Goal: Task Accomplishment & Management: Manage account settings

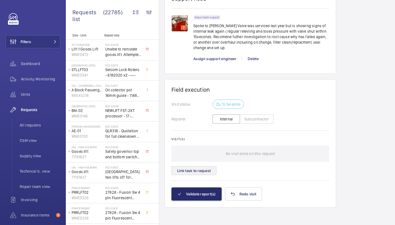
scroll to position [448, 0]
click at [194, 171] on button "Link task to request" at bounding box center [194, 170] width 45 height 9
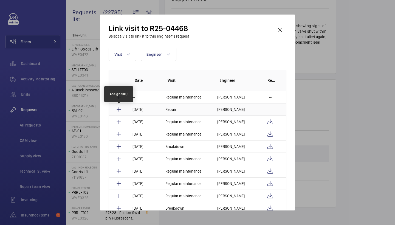
click at [121, 110] on mat-icon at bounding box center [119, 109] width 7 height 7
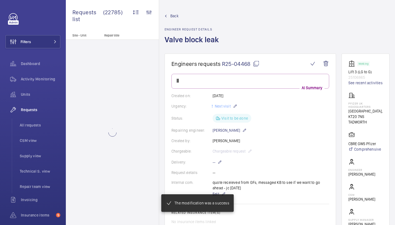
scroll to position [422, 0]
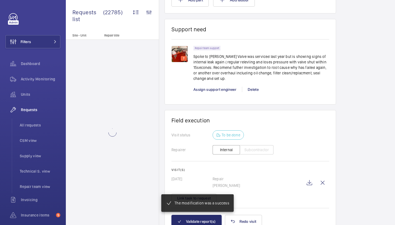
click at [207, 222] on mat-snack-bar-container "The modification was a success" at bounding box center [197, 203] width 94 height 40
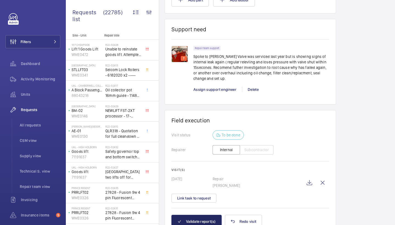
click at [208, 223] on button "Validate report(s)" at bounding box center [197, 221] width 50 height 13
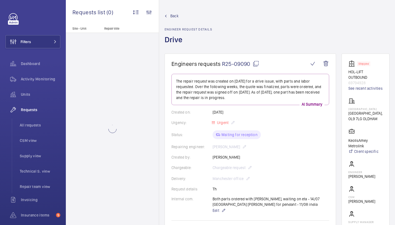
click at [257, 64] on mat-icon at bounding box center [256, 63] width 7 height 7
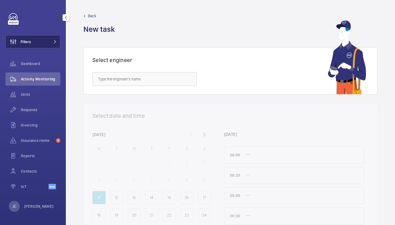
click at [27, 46] on span "Filters" at bounding box center [18, 41] width 25 height 13
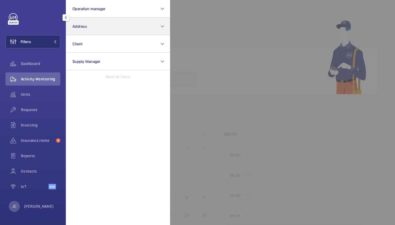
click at [111, 35] on button "Address" at bounding box center [118, 27] width 104 height 18
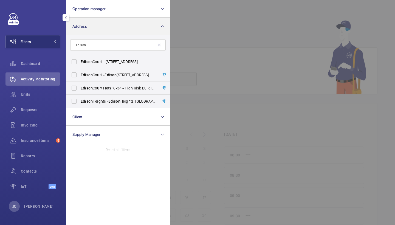
type input "Edison"
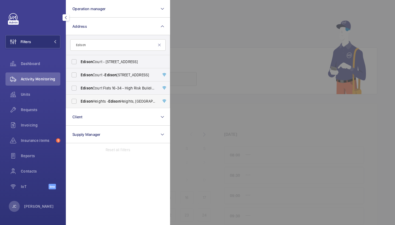
drag, startPoint x: 111, startPoint y: 35, endPoint x: 114, endPoint y: 104, distance: 69.2
click at [114, 104] on span "Edison Heights - Edison Heights, LONDON E1 6GP" at bounding box center [118, 101] width 75 height 5
click at [80, 104] on input "Edison Heights - Edison Heights, LONDON E1 6GP" at bounding box center [74, 101] width 11 height 11
checkbox input "true"
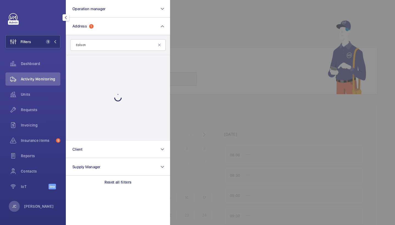
click at [234, 44] on div at bounding box center [367, 112] width 395 height 225
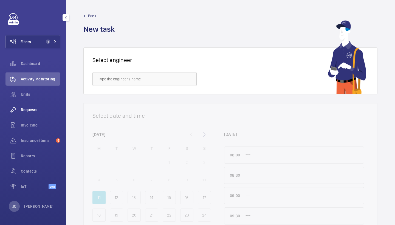
click at [38, 112] on span "Requests" at bounding box center [41, 109] width 40 height 5
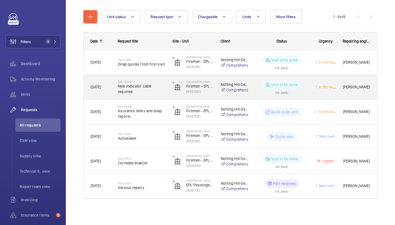
scroll to position [58, 0]
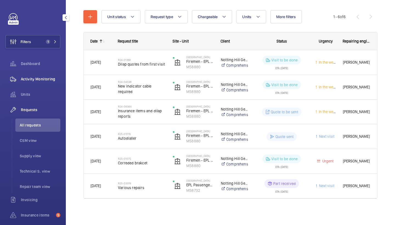
click at [52, 79] on span "Activity Monitoring" at bounding box center [41, 78] width 40 height 5
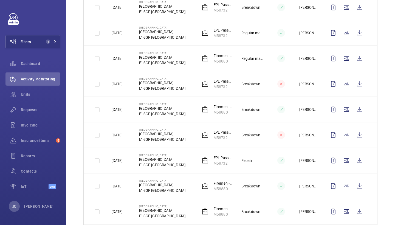
scroll to position [353, 0]
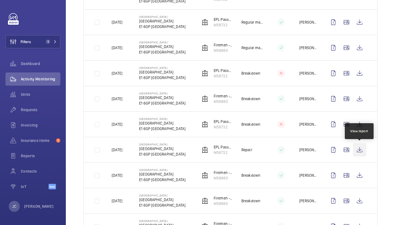
click at [360, 149] on wm-front-icon-button at bounding box center [359, 149] width 13 height 13
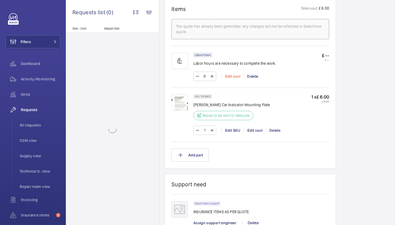
scroll to position [342, 0]
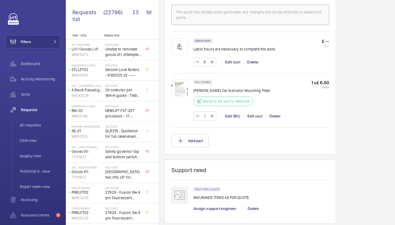
scroll to position [354, 0]
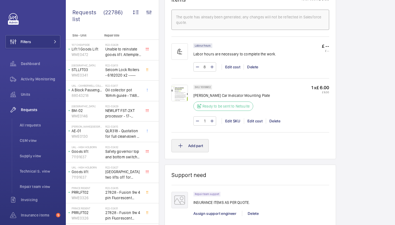
click at [196, 146] on button "Add part" at bounding box center [190, 145] width 37 height 13
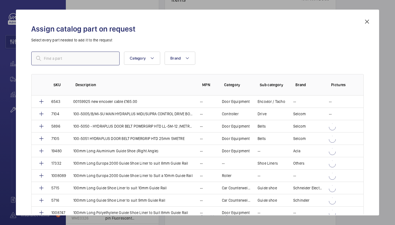
click at [106, 58] on input "text" at bounding box center [75, 59] width 88 height 14
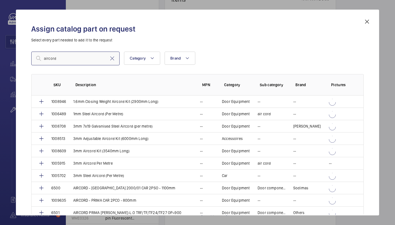
type input "air cord"
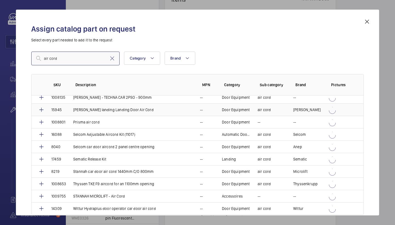
scroll to position [189, 0]
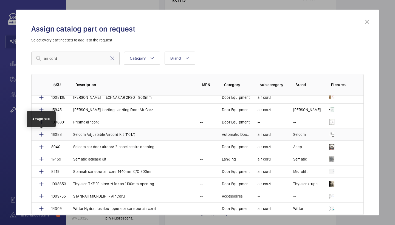
click at [42, 136] on mat-icon at bounding box center [41, 134] width 7 height 7
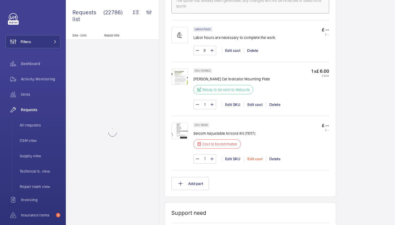
scroll to position [359, 0]
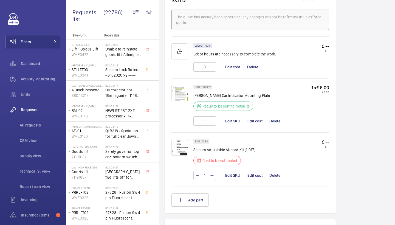
click at [256, 178] on div "1 Edit SKU Edit cost Delete" at bounding box center [262, 175] width 136 height 9
click at [256, 174] on div "Edit cost" at bounding box center [255, 175] width 22 height 5
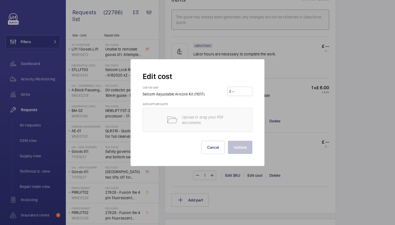
click at [232, 91] on input "number" at bounding box center [240, 91] width 19 height 9
type input "28"
click at [245, 149] on button "Validate" at bounding box center [240, 147] width 24 height 13
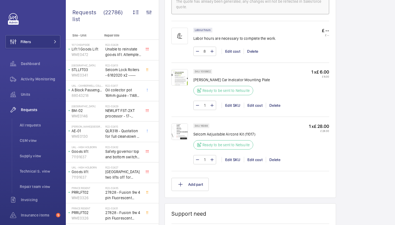
scroll to position [382, 0]
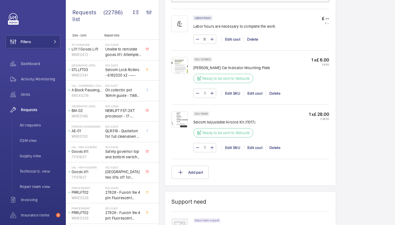
click at [180, 66] on img at bounding box center [180, 65] width 16 height 16
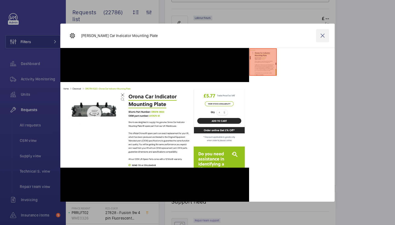
click at [325, 37] on wm-front-icon-button at bounding box center [322, 35] width 13 height 13
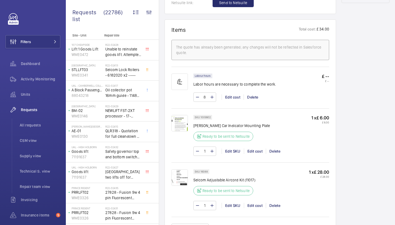
scroll to position [315, 0]
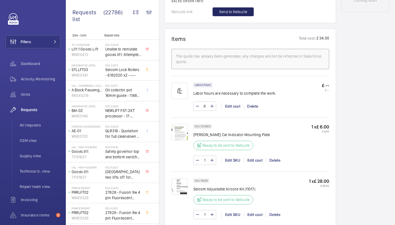
click at [246, 15] on button "Send to Netsuite" at bounding box center [233, 11] width 41 height 9
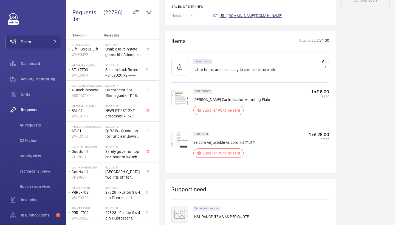
click at [258, 13] on span "https://6461500.app.netsuite.com/app/accounting/transactions/salesord.nl?id=289…" at bounding box center [250, 15] width 64 height 5
click at [186, 92] on img at bounding box center [180, 97] width 16 height 16
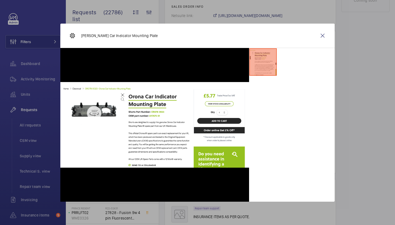
scroll to position [0, 0]
click at [320, 37] on wm-front-icon-button at bounding box center [322, 35] width 13 height 13
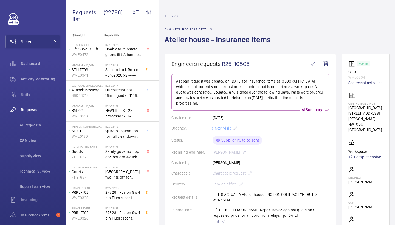
click at [256, 63] on mat-icon at bounding box center [255, 63] width 7 height 7
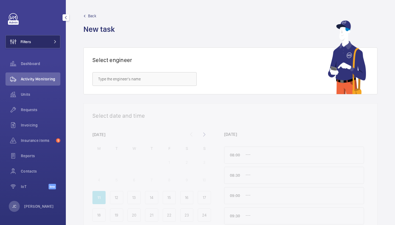
click at [51, 37] on button "Filters" at bounding box center [32, 41] width 55 height 13
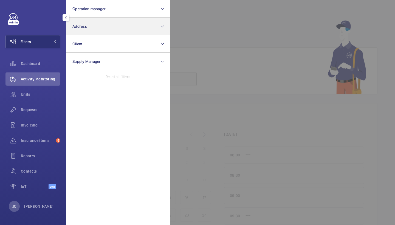
click at [92, 30] on button "Address" at bounding box center [118, 27] width 104 height 18
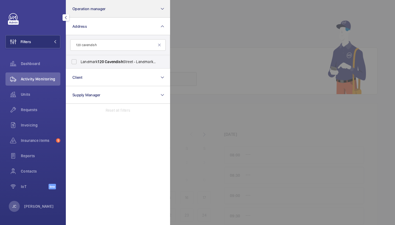
type input "120 Cavendish"
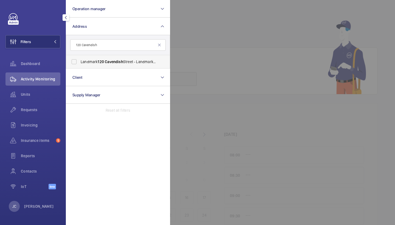
drag, startPoint x: 148, startPoint y: 14, endPoint x: 128, endPoint y: 55, distance: 46.2
click at [128, 55] on label "Landmark [STREET_ADDRESS] - Landmark Office Space - [GEOGRAPHIC_DATA]" at bounding box center [114, 61] width 96 height 13
click at [80, 56] on input "Landmark [STREET_ADDRESS] - Landmark Office Space - [GEOGRAPHIC_DATA]" at bounding box center [74, 61] width 11 height 11
checkbox input "true"
click at [167, 55] on form "120 Cavendish" at bounding box center [118, 45] width 104 height 20
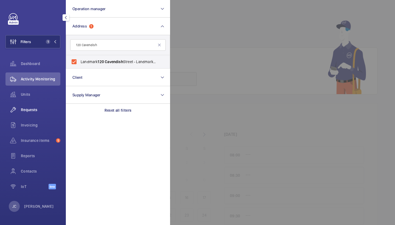
click at [34, 109] on span "Requests" at bounding box center [41, 109] width 40 height 5
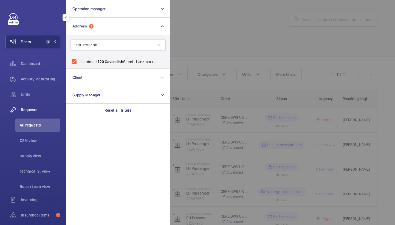
click at [248, 29] on div at bounding box center [367, 112] width 395 height 225
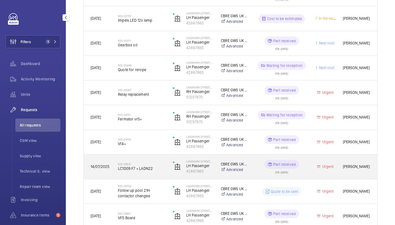
scroll to position [122, 0]
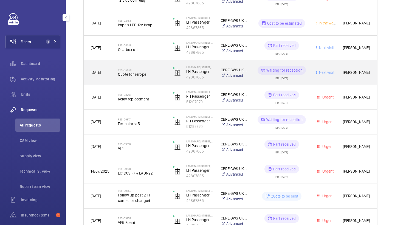
click at [159, 73] on span "Quote for rerope" at bounding box center [142, 74] width 48 height 5
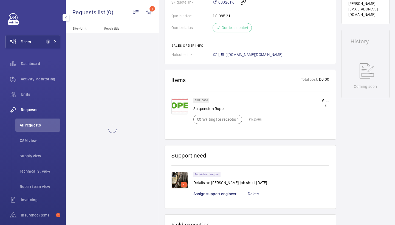
scroll to position [274, 0]
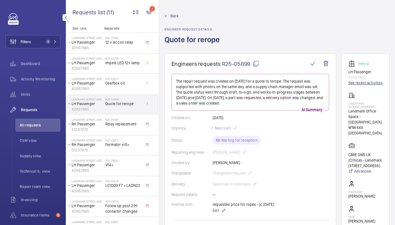
click at [359, 84] on link "See recent activities" at bounding box center [366, 82] width 34 height 5
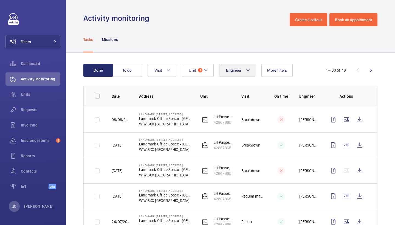
click at [240, 71] on span "Engineer" at bounding box center [233, 70] width 15 height 4
type input "[PERSON_NAME]"
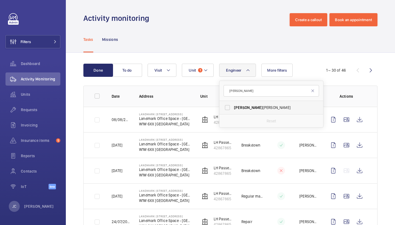
drag, startPoint x: 248, startPoint y: 97, endPoint x: 248, endPoint y: 102, distance: 5.0
click at [248, 102] on label "Simon Raymond" at bounding box center [268, 107] width 96 height 13
click at [233, 102] on input "Simon Raymond" at bounding box center [227, 107] width 11 height 11
checkbox input "true"
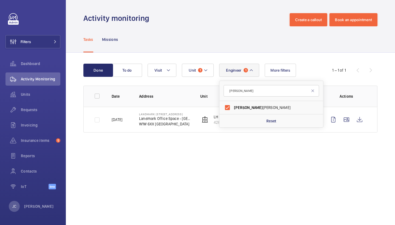
click at [245, 34] on div "Tasks Missions" at bounding box center [230, 39] width 294 height 26
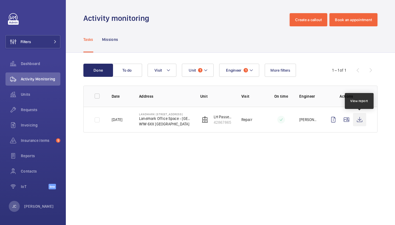
click at [357, 120] on wm-front-icon-button at bounding box center [359, 119] width 13 height 13
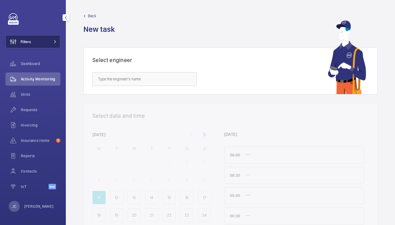
click at [54, 36] on button "Filters" at bounding box center [32, 41] width 55 height 13
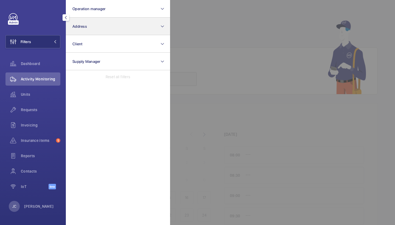
click at [82, 26] on span "Address" at bounding box center [79, 26] width 15 height 4
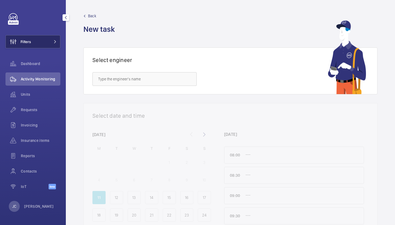
click at [45, 41] on button "Filters" at bounding box center [32, 41] width 55 height 13
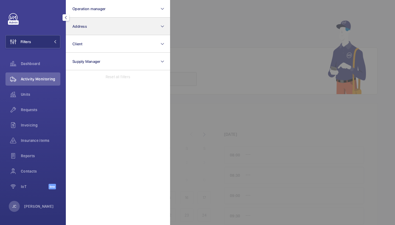
click at [96, 26] on button "Address" at bounding box center [118, 27] width 104 height 18
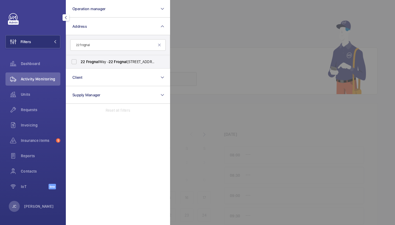
type input "22 frugal"
drag, startPoint x: 91, startPoint y: 57, endPoint x: 94, endPoint y: 60, distance: 4.7
click at [94, 60] on span "22 Frognal Way - 22 Frognal Way, LONDON NW3 6XE" at bounding box center [118, 61] width 75 height 5
click at [80, 60] on input "22 Frognal Way - 22 Frognal Way, LONDON NW3 6XE" at bounding box center [74, 61] width 11 height 11
checkbox input "true"
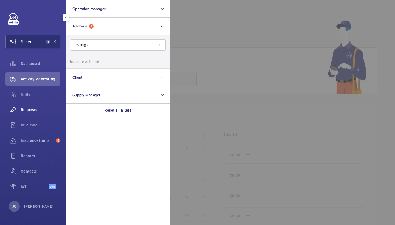
click at [41, 106] on div "Requests" at bounding box center [32, 109] width 55 height 13
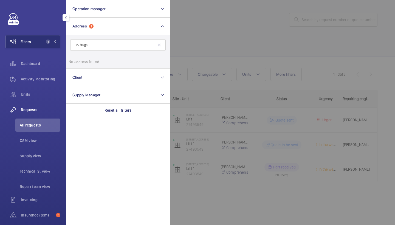
click at [194, 49] on div at bounding box center [367, 112] width 395 height 225
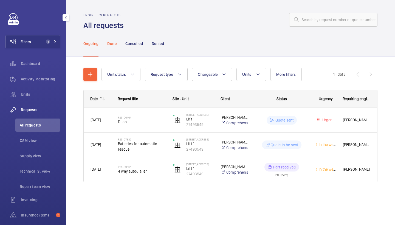
click at [114, 42] on p "Done" at bounding box center [111, 43] width 9 height 5
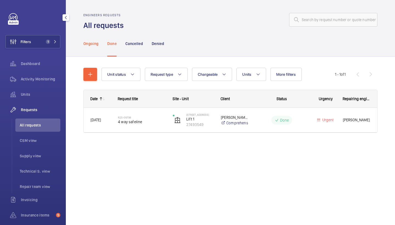
click at [95, 47] on div "Ongoing" at bounding box center [90, 43] width 15 height 26
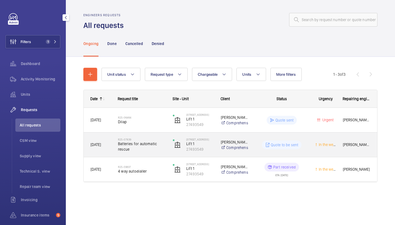
click at [137, 138] on h2 "R25-07839" at bounding box center [142, 139] width 48 height 3
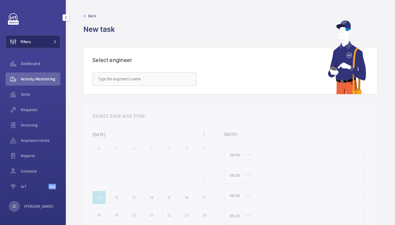
click at [56, 41] on mat-icon at bounding box center [55, 41] width 3 height 3
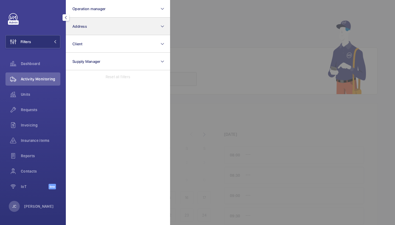
click at [97, 26] on button "Address" at bounding box center [118, 27] width 104 height 18
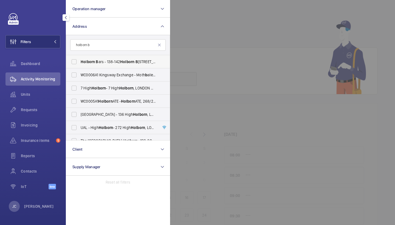
type input "holborn b"
click at [117, 60] on span "Holborn B ars - [STREET_ADDRESS][DATE]" at bounding box center [118, 61] width 75 height 5
click at [80, 60] on input "Holborn B ars - 138-142 Holborn B ars, LONDON EC1N 7AD" at bounding box center [74, 61] width 11 height 11
checkbox input "true"
click at [38, 104] on div "Requests" at bounding box center [32, 109] width 55 height 13
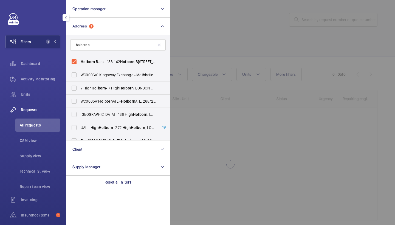
click at [183, 46] on div at bounding box center [367, 112] width 395 height 225
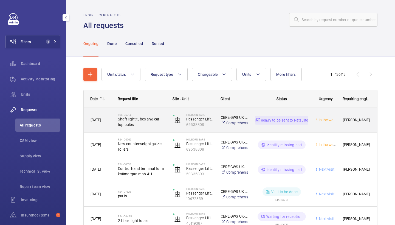
click at [130, 124] on span "Shaft light tubes and car top bulbs" at bounding box center [142, 121] width 48 height 11
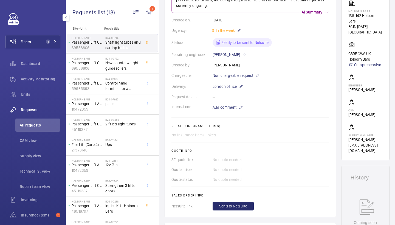
scroll to position [100, 0]
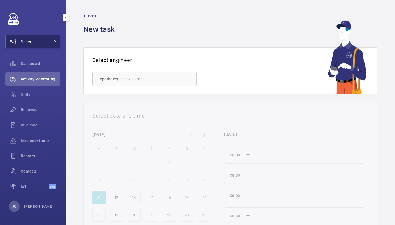
click at [58, 45] on button "Filters" at bounding box center [32, 41] width 55 height 13
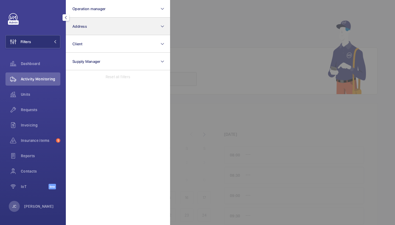
click at [97, 23] on button "Address" at bounding box center [118, 27] width 104 height 18
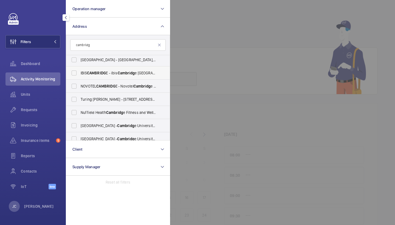
scroll to position [195, 0]
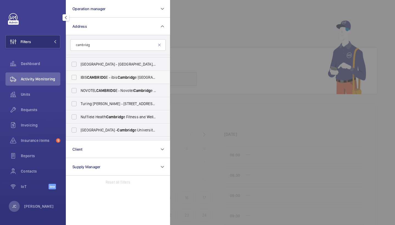
type input "cambridg"
click at [99, 74] on label "IBIS CAMBRIDG E - ibis Cambridg e [GEOGRAPHIC_DATA], CAMBRIDG E CB1 2GA" at bounding box center [114, 77] width 96 height 13
click at [80, 74] on input "IBIS CAMBRIDG E - ibis Cambridg e [GEOGRAPHIC_DATA], CAMBRIDG E CB1 2GA" at bounding box center [74, 77] width 11 height 11
checkbox input "true"
click at [49, 107] on div "Requests" at bounding box center [32, 109] width 55 height 13
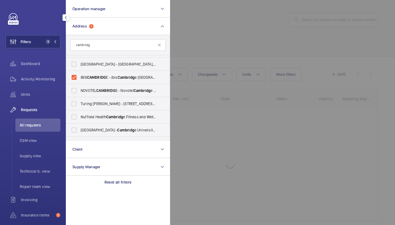
click at [245, 21] on div at bounding box center [367, 112] width 395 height 225
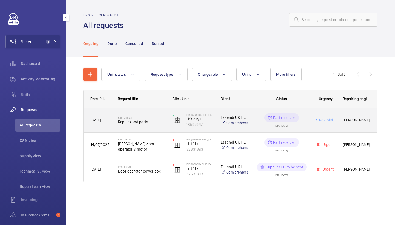
click at [147, 118] on h2 "R25-08553" at bounding box center [142, 117] width 48 height 3
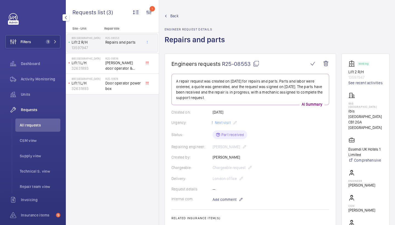
click at [172, 15] on span "Back" at bounding box center [174, 15] width 8 height 5
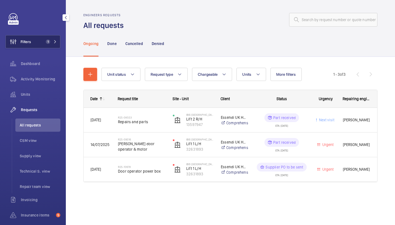
click at [51, 36] on button "Filters 1" at bounding box center [32, 41] width 55 height 13
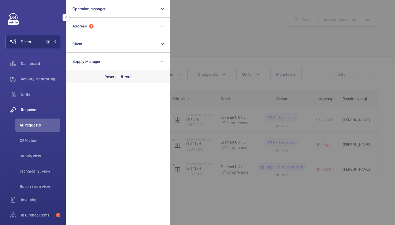
click at [118, 77] on p "Reset all filters" at bounding box center [118, 76] width 27 height 5
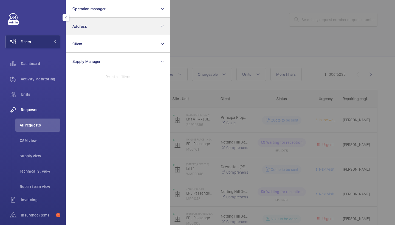
click at [93, 29] on button "Address" at bounding box center [118, 27] width 104 height 18
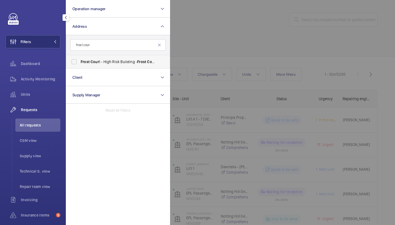
type input "frost cour"
click at [102, 68] on label "Frost Cour t - High Risk Building - Frost Cour t, LONDON NW9 5XH" at bounding box center [114, 61] width 96 height 13
click at [80, 67] on input "Frost Cour t - High Risk Building - Frost Cour t, LONDON NW9 5XH" at bounding box center [74, 61] width 11 height 11
checkbox input "true"
click at [206, 43] on div at bounding box center [367, 112] width 395 height 225
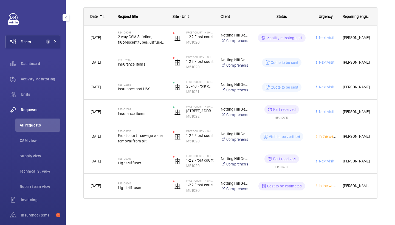
scroll to position [82, 0]
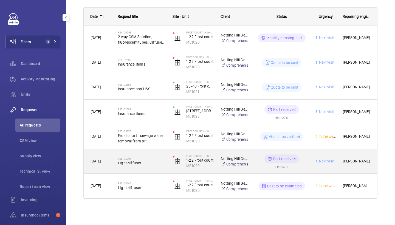
click at [142, 168] on div "R25-05798 Light diffuser" at bounding box center [142, 161] width 48 height 16
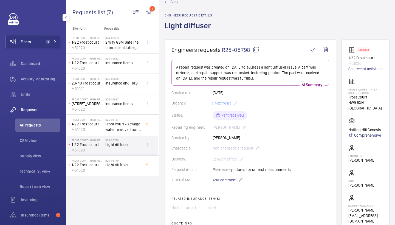
scroll to position [20, 0]
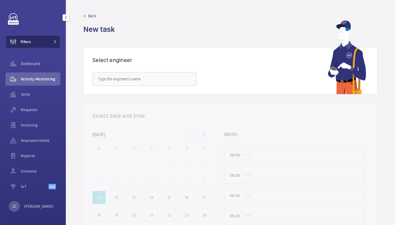
click at [45, 38] on button "Filters" at bounding box center [32, 41] width 55 height 13
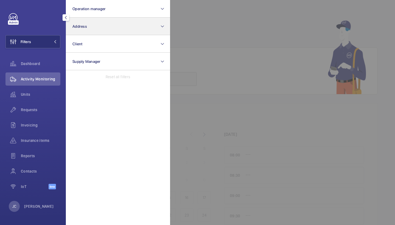
click at [78, 29] on button "Address" at bounding box center [118, 27] width 104 height 18
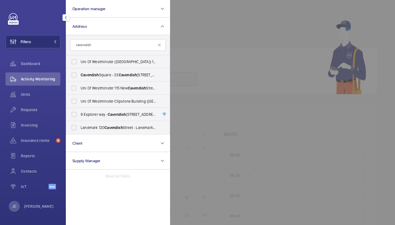
type input "Cavendish"
drag, startPoint x: 85, startPoint y: 55, endPoint x: 98, endPoint y: 125, distance: 72.0
click at [98, 125] on span "Landmark [STREET_ADDRESS] - Landmark Office Space - [GEOGRAPHIC_DATA]" at bounding box center [118, 127] width 75 height 5
click at [80, 125] on input "Landmark [STREET_ADDRESS] - Landmark Office Space - [GEOGRAPHIC_DATA]" at bounding box center [74, 127] width 11 height 11
checkbox input "true"
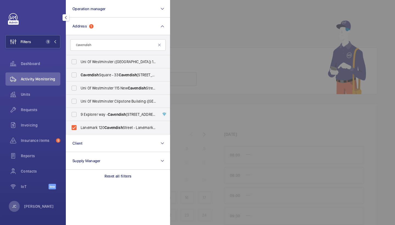
click at [49, 77] on span "Activity Monitoring" at bounding box center [41, 78] width 40 height 5
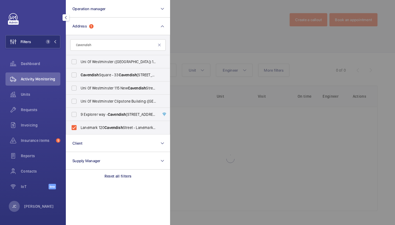
click at [225, 43] on div at bounding box center [367, 112] width 395 height 225
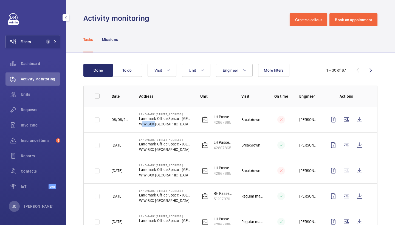
drag, startPoint x: 140, startPoint y: 122, endPoint x: 154, endPoint y: 123, distance: 14.6
click at [154, 123] on p "W1W 6XX [GEOGRAPHIC_DATA]" at bounding box center [165, 123] width 52 height 5
copy p "W1W 6XX"
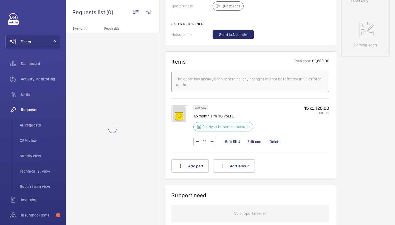
scroll to position [279, 0]
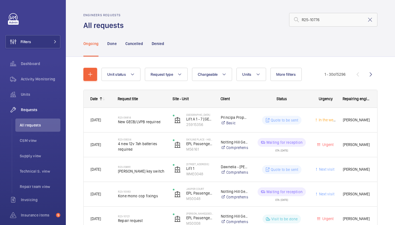
type input "R25-10776"
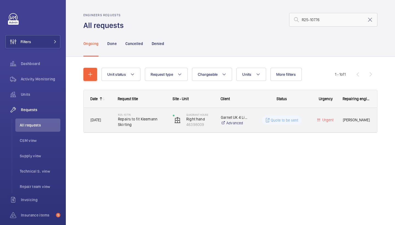
click at [139, 122] on span "Repairs to fit Kleemann Skirting" at bounding box center [142, 121] width 48 height 11
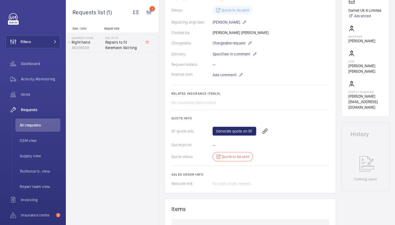
scroll to position [237, 0]
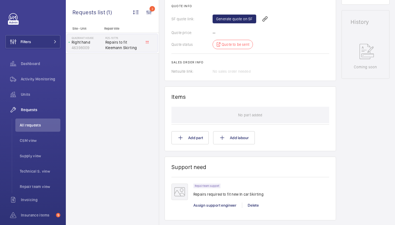
click at [208, 203] on div "Assign support engineer" at bounding box center [218, 205] width 49 height 5
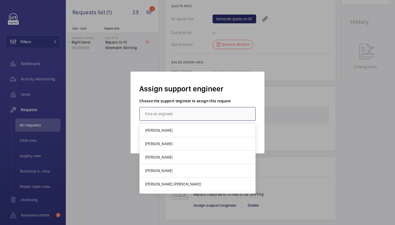
click at [201, 116] on input "text" at bounding box center [197, 114] width 116 height 14
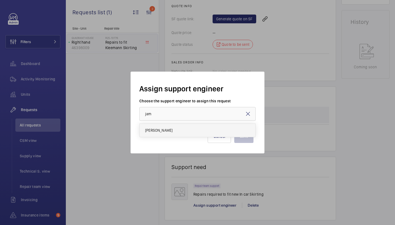
click at [181, 132] on mat-option "James Shillibeer" at bounding box center [198, 130] width 116 height 13
type input "James Shillibeer"
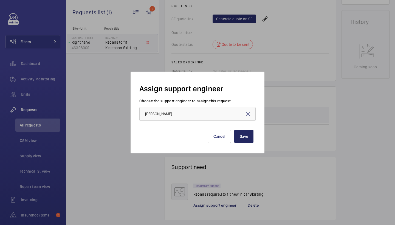
click at [245, 135] on button "Save" at bounding box center [243, 136] width 19 height 13
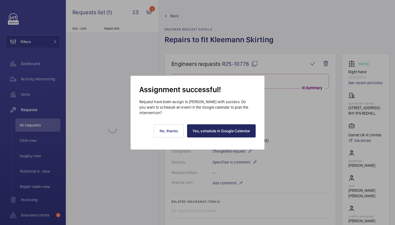
click at [234, 129] on link "Yes, schedule in Google Calendar" at bounding box center [221, 130] width 69 height 13
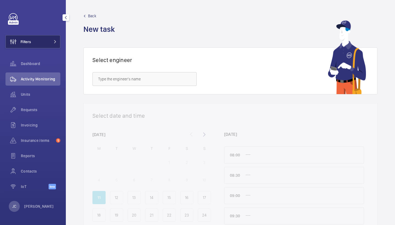
click at [46, 40] on button "Filters" at bounding box center [32, 41] width 55 height 13
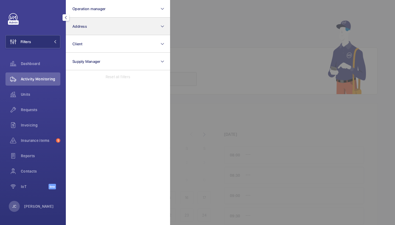
click at [106, 29] on button "Address" at bounding box center [118, 27] width 104 height 18
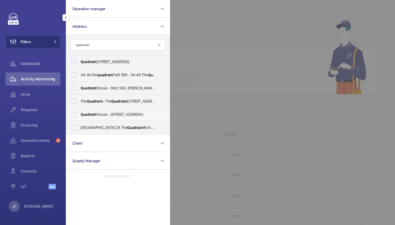
type input "quadrant"
click at [116, 114] on span "Quadrant House - 1 Princess Way, REDHILL RH1 1FN" at bounding box center [118, 114] width 75 height 5
click at [80, 114] on input "Quadrant House - 1 Princess Way, REDHILL RH1 1FN" at bounding box center [74, 114] width 11 height 11
checkbox input "true"
click at [38, 111] on span "Requests" at bounding box center [41, 109] width 40 height 5
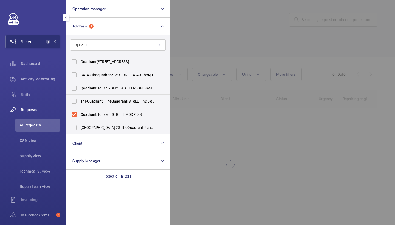
click at [206, 38] on div at bounding box center [367, 112] width 395 height 225
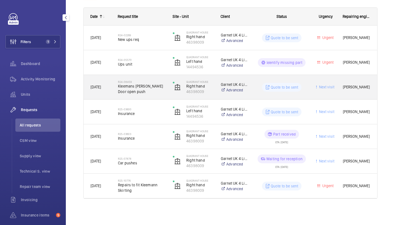
scroll to position [82, 0]
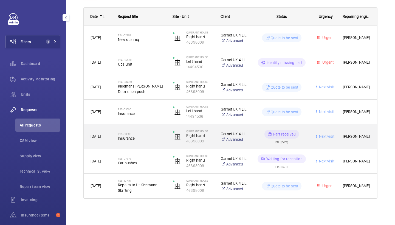
click at [140, 131] on div "R25-03603 Insurance" at bounding box center [142, 137] width 48 height 16
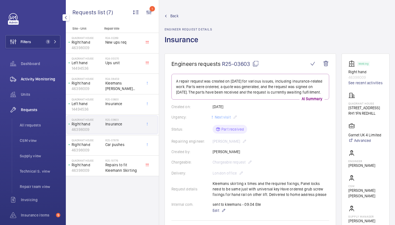
click at [41, 82] on div "Activity Monitoring" at bounding box center [32, 78] width 55 height 13
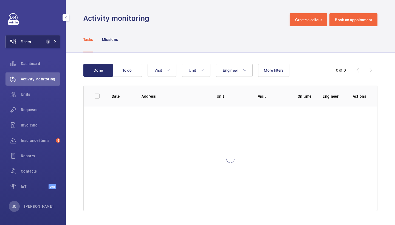
click at [51, 40] on span "1" at bounding box center [50, 42] width 13 height 4
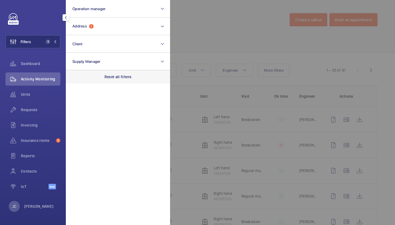
click at [114, 78] on p "Reset all filters" at bounding box center [118, 76] width 27 height 5
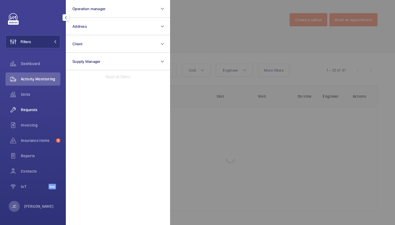
click at [33, 103] on div "Requests" at bounding box center [32, 109] width 55 height 13
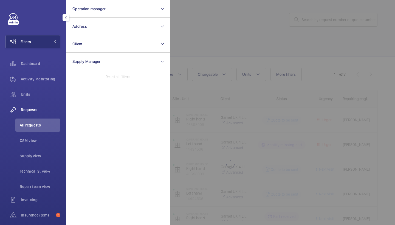
click at [239, 52] on div at bounding box center [367, 112] width 395 height 225
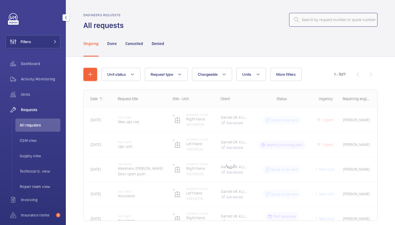
click at [323, 19] on input "text" at bounding box center [333, 20] width 88 height 14
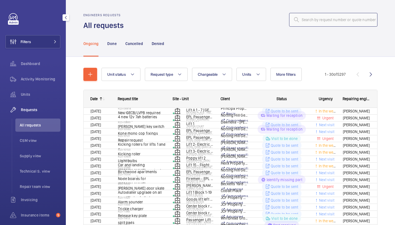
paste input "R25-10770"
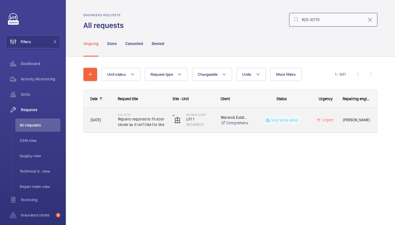
type input "R25-10770"
click at [153, 124] on span "Repairs required to fit door closer as it isn't like for like" at bounding box center [142, 121] width 48 height 11
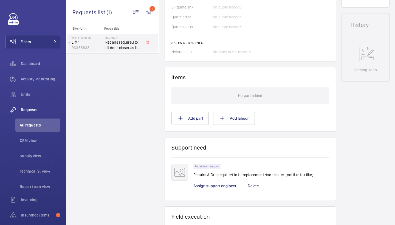
scroll to position [277, 0]
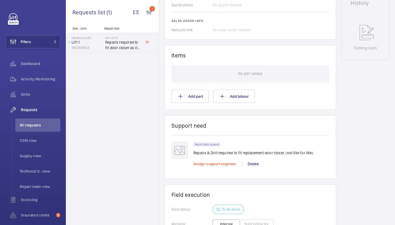
click at [221, 162] on span "Assign support engineer" at bounding box center [215, 164] width 43 height 4
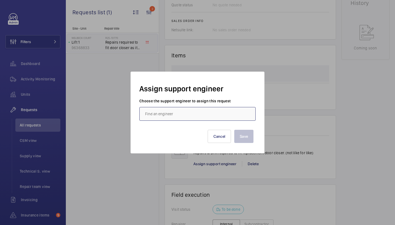
click at [166, 119] on input "text" at bounding box center [197, 114] width 116 height 14
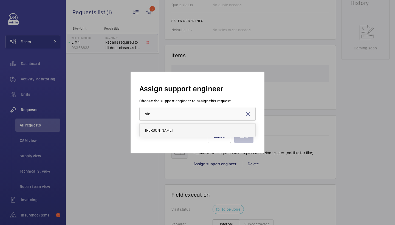
click at [174, 131] on mat-option "Stephen Brine" at bounding box center [198, 130] width 116 height 13
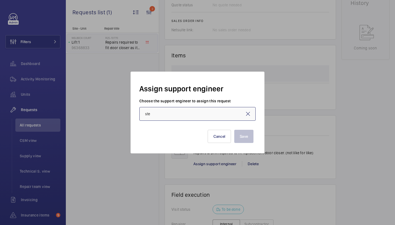
type input "Stephen Brine"
click at [242, 139] on button "Save" at bounding box center [243, 136] width 19 height 13
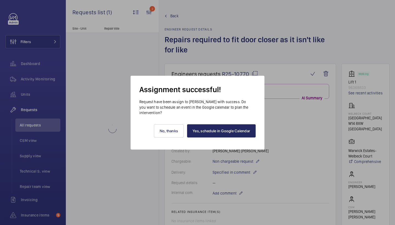
click at [223, 132] on link "Yes, schedule in Google Calendar" at bounding box center [221, 130] width 69 height 13
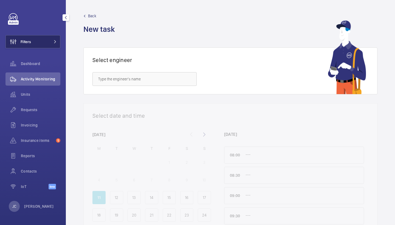
click at [51, 43] on button "Filters" at bounding box center [32, 41] width 55 height 13
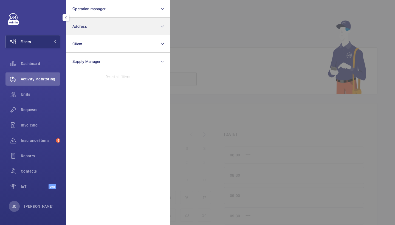
click at [109, 21] on button "Address" at bounding box center [118, 27] width 104 height 18
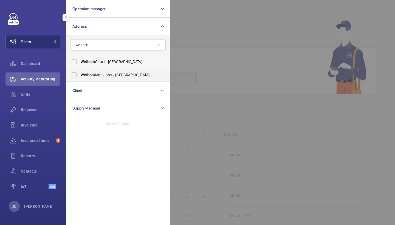
type input "welbeck"
click at [142, 61] on span "[GEOGRAPHIC_DATA] - [STREET_ADDRESS]" at bounding box center [118, 61] width 75 height 5
click at [80, 61] on input "[GEOGRAPHIC_DATA] - [STREET_ADDRESS]" at bounding box center [74, 61] width 11 height 11
checkbox input "true"
click at [40, 112] on span "Requests" at bounding box center [41, 109] width 40 height 5
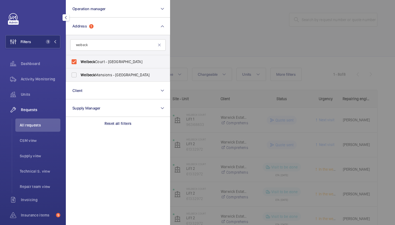
click at [265, 46] on div at bounding box center [367, 112] width 395 height 225
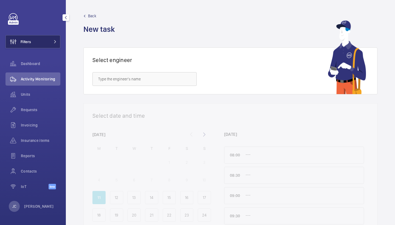
click at [43, 47] on button "Filters" at bounding box center [32, 41] width 55 height 13
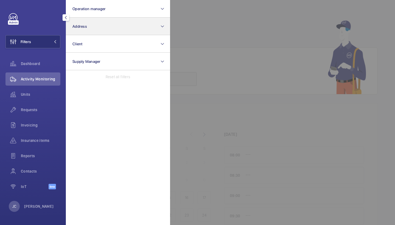
click at [80, 28] on span "Address" at bounding box center [79, 26] width 15 height 4
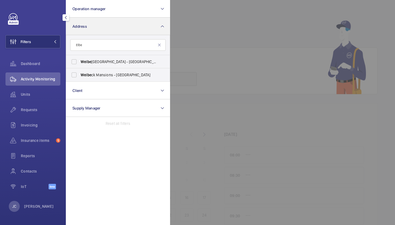
type input "Elbe"
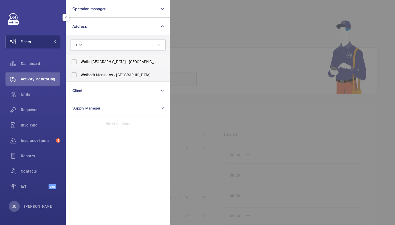
drag, startPoint x: 80, startPoint y: 28, endPoint x: 110, endPoint y: 59, distance: 42.9
click at [110, 58] on label "Welbe [GEOGRAPHIC_DATA] - [GEOGRAPHIC_DATA]" at bounding box center [114, 61] width 96 height 13
click at [80, 58] on input "Welbe [GEOGRAPHIC_DATA] - [GEOGRAPHIC_DATA]" at bounding box center [74, 61] width 11 height 11
checkbox input "true"
click at [41, 112] on span "Requests" at bounding box center [41, 109] width 40 height 5
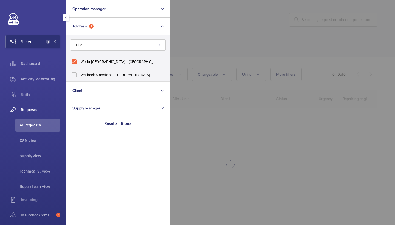
click at [204, 38] on div at bounding box center [367, 112] width 395 height 225
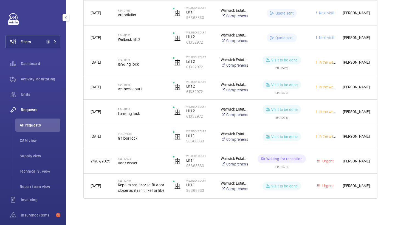
scroll to position [107, 0]
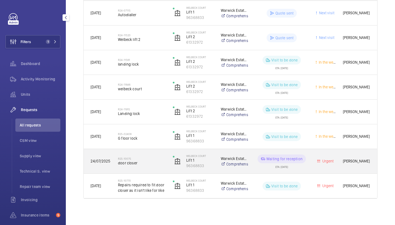
click at [146, 164] on span "door closer" at bounding box center [142, 162] width 48 height 5
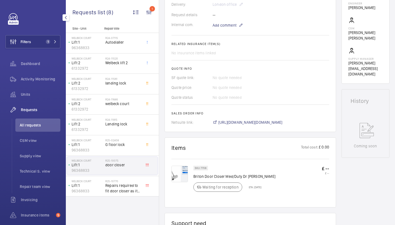
scroll to position [171, 0]
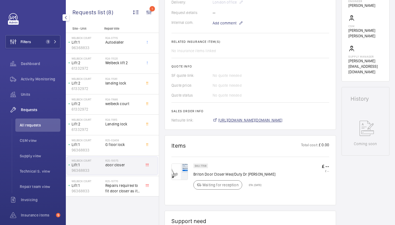
click at [271, 121] on span "https://6461500.app.netsuite.com/app/accounting/transactions/salesord.nl?id=284…" at bounding box center [250, 119] width 64 height 5
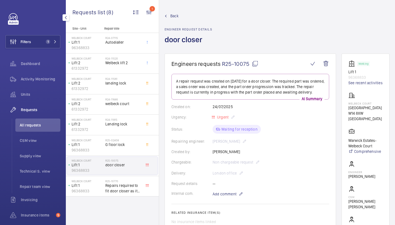
scroll to position [0, 0]
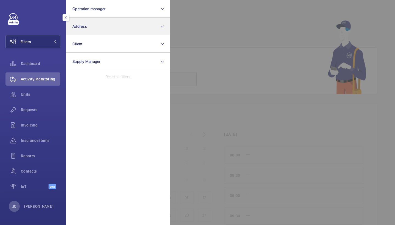
click at [91, 25] on button "Address" at bounding box center [118, 27] width 104 height 18
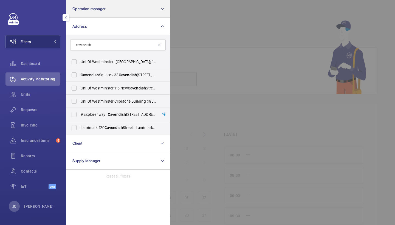
type input "Cavendish"
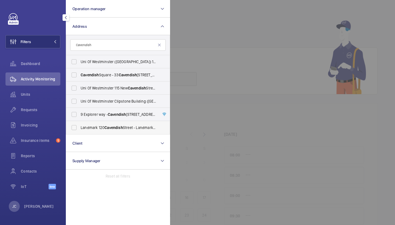
drag, startPoint x: 141, startPoint y: 1, endPoint x: 105, endPoint y: 127, distance: 131.2
click at [105, 127] on span "Cavendish" at bounding box center [114, 127] width 18 height 4
click at [80, 127] on input "Landmark 120 Cavendish Street - Landmark Office Space - New Cavendish Street, L…" at bounding box center [74, 127] width 11 height 11
checkbox input "true"
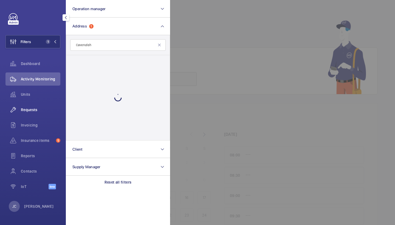
click at [26, 114] on div "Requests" at bounding box center [32, 109] width 55 height 13
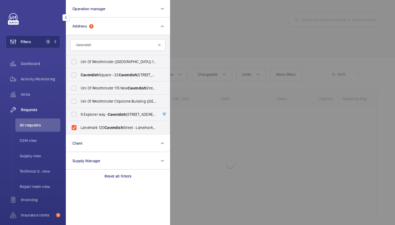
click at [183, 31] on div at bounding box center [367, 112] width 395 height 225
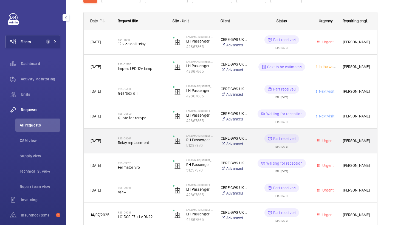
scroll to position [79, 0]
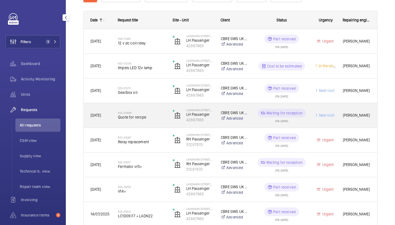
click at [144, 112] on h2 "R25-05899" at bounding box center [142, 112] width 48 height 3
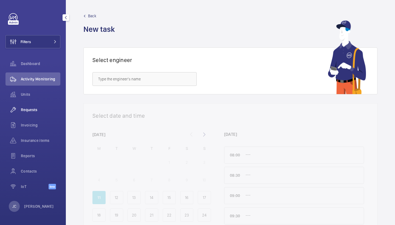
click at [45, 108] on span "Requests" at bounding box center [41, 109] width 40 height 5
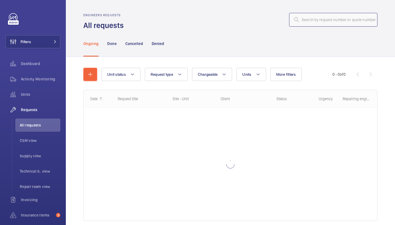
click at [324, 20] on input "text" at bounding box center [333, 20] width 88 height 14
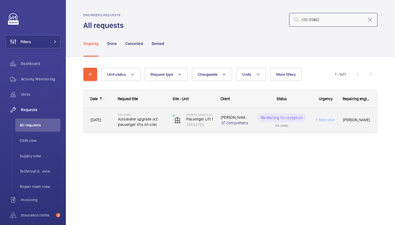
type input "r25-01462"
click at [146, 122] on span "Autodialler upgrade (x2 passenger lifts on site)" at bounding box center [142, 121] width 48 height 11
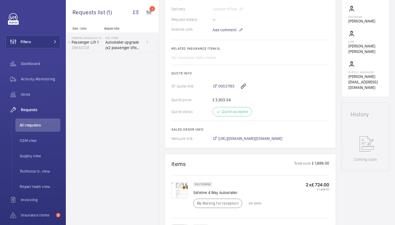
scroll to position [212, 0]
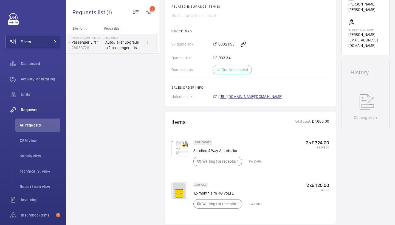
click at [264, 96] on span "https://6461500.app.netsuite.com/app/accounting/transactions/salesord.nl?id=288…" at bounding box center [250, 96] width 64 height 5
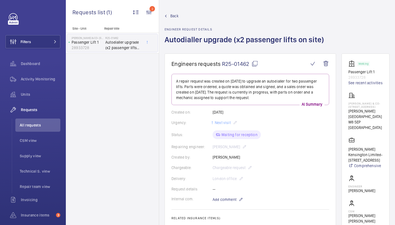
scroll to position [0, 0]
click at [253, 67] on span "R25-01462" at bounding box center [240, 63] width 36 height 7
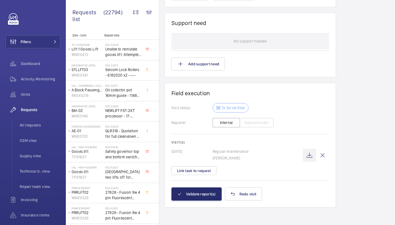
scroll to position [526, 0]
click at [309, 152] on wm-front-icon-button at bounding box center [309, 155] width 13 height 13
click at [200, 192] on button "Validate report(s)" at bounding box center [197, 193] width 50 height 13
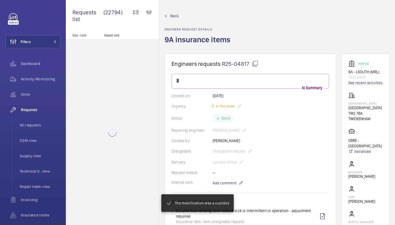
scroll to position [419, 0]
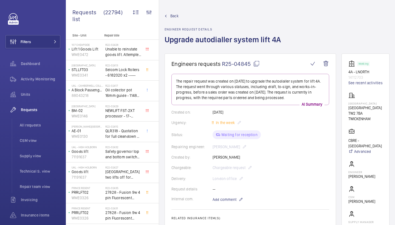
click at [302, 115] on wm-front-card-body "The repair request was created on 2025-04-03 to upgrade the autodialler system …" at bounding box center [251, 192] width 158 height 237
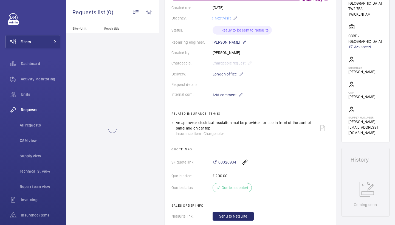
scroll to position [69, 0]
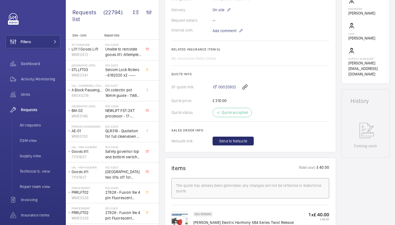
scroll to position [193, 0]
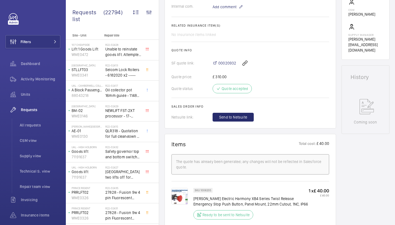
click at [180, 193] on img at bounding box center [180, 196] width 16 height 16
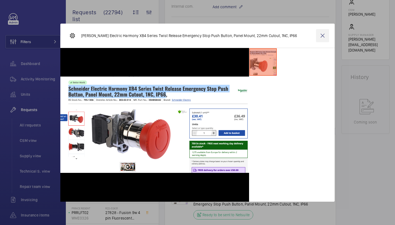
click at [322, 37] on wm-front-icon-button at bounding box center [322, 35] width 13 height 13
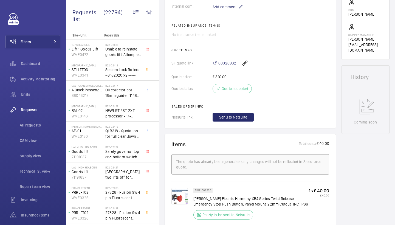
click at [180, 195] on img at bounding box center [180, 196] width 16 height 16
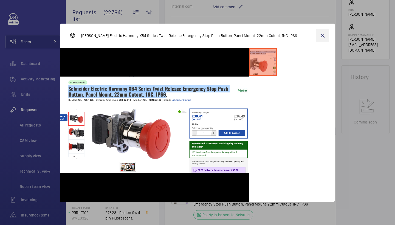
click at [323, 34] on wm-front-icon-button at bounding box center [322, 35] width 13 height 13
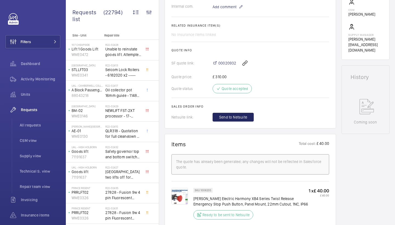
click at [231, 119] on span "Send to Netsuite" at bounding box center [233, 116] width 28 height 5
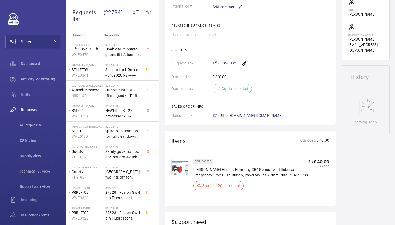
click at [234, 113] on span "[URL][DOMAIN_NAME][DOMAIN_NAME]" at bounding box center [250, 115] width 64 height 5
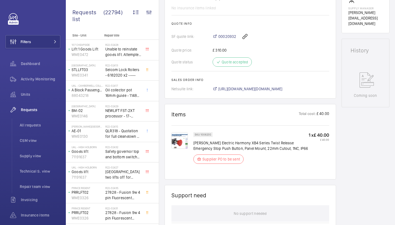
scroll to position [223, 0]
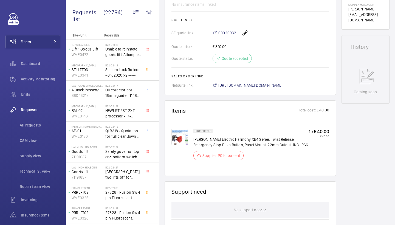
click at [183, 135] on img at bounding box center [180, 137] width 16 height 16
